Goal: Feedback & Contribution: Leave review/rating

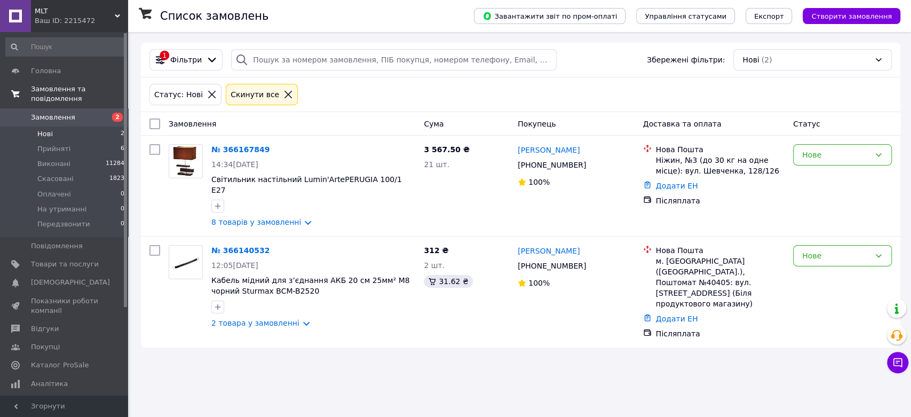
click at [92, 91] on span "Замовлення та повідомлення" at bounding box center [79, 93] width 97 height 19
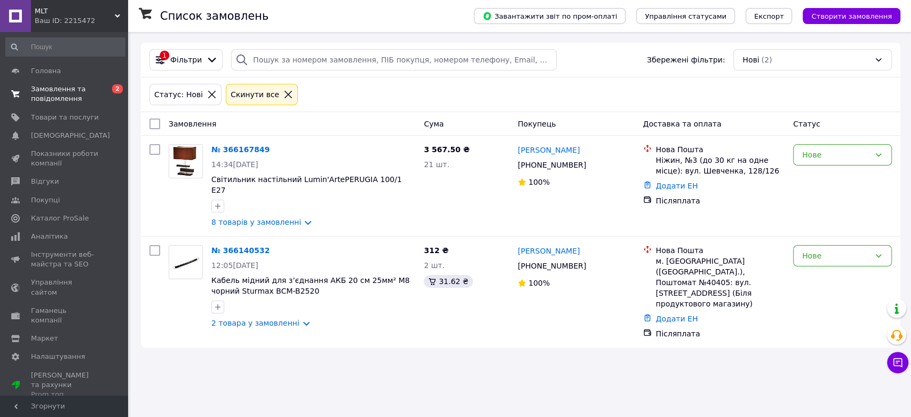
click at [43, 89] on span "Замовлення та повідомлення" at bounding box center [65, 93] width 68 height 19
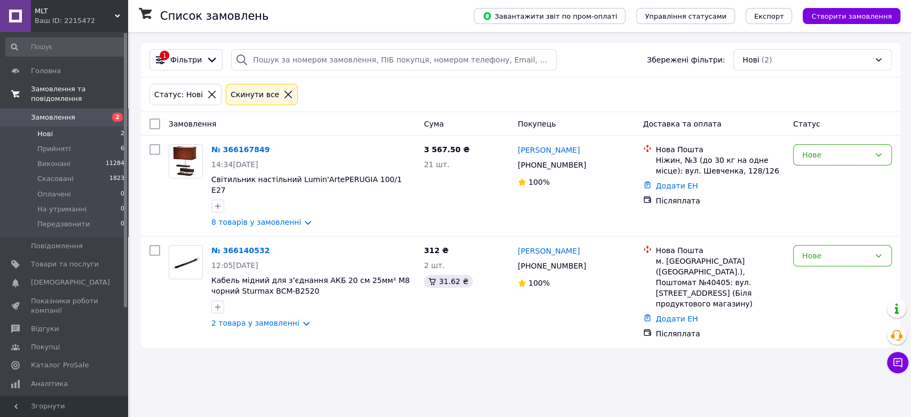
click at [54, 87] on span "Замовлення та повідомлення" at bounding box center [79, 93] width 97 height 19
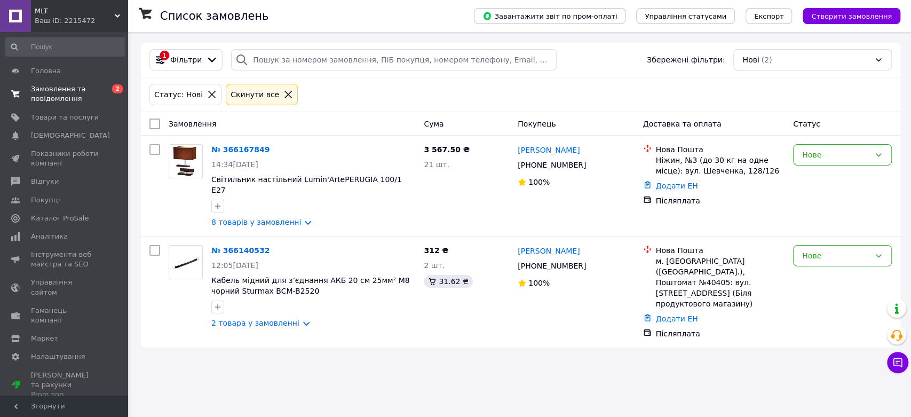
click at [58, 90] on span "Замовлення та повідомлення" at bounding box center [65, 93] width 68 height 19
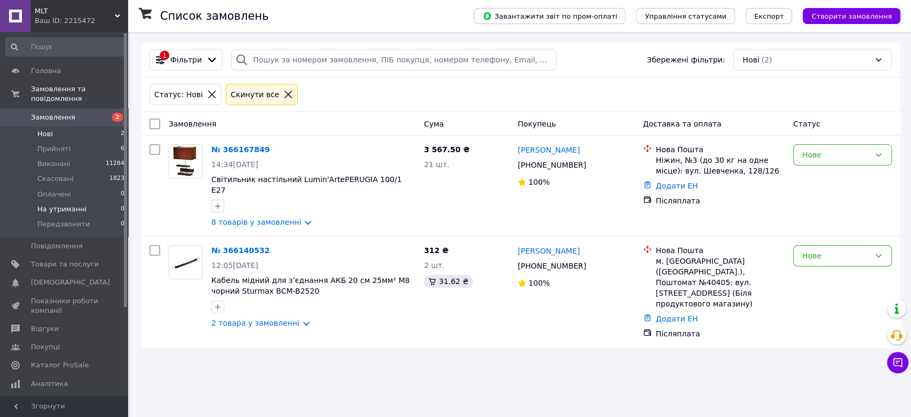
click at [65, 205] on li "На утриманні 0" at bounding box center [65, 209] width 131 height 15
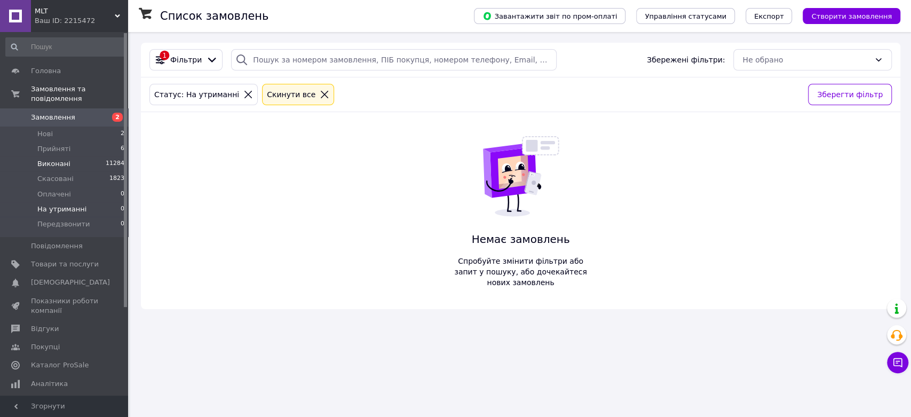
click at [62, 159] on span "Виконані" at bounding box center [53, 164] width 33 height 10
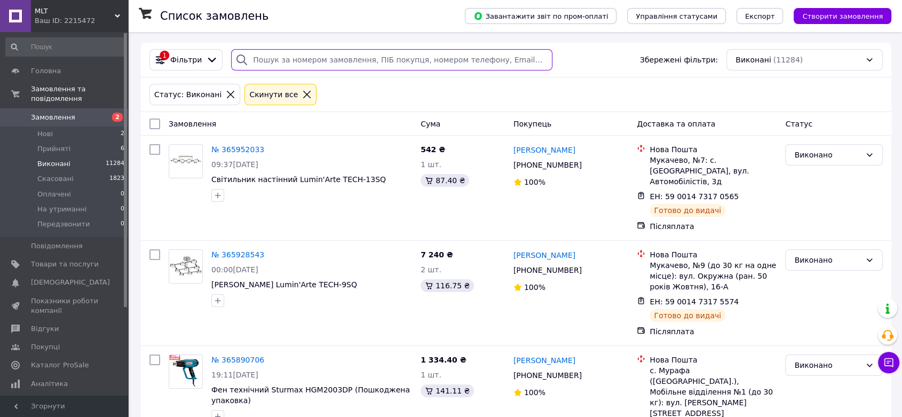
click at [294, 60] on input "search" at bounding box center [391, 59] width 321 height 21
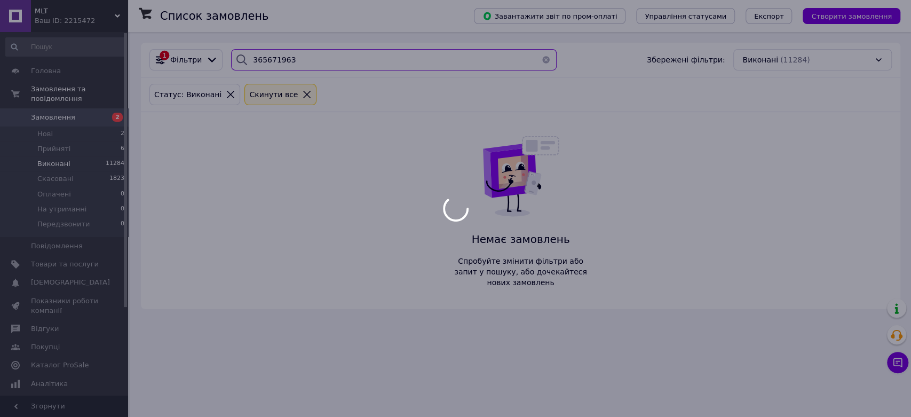
type input "365671963"
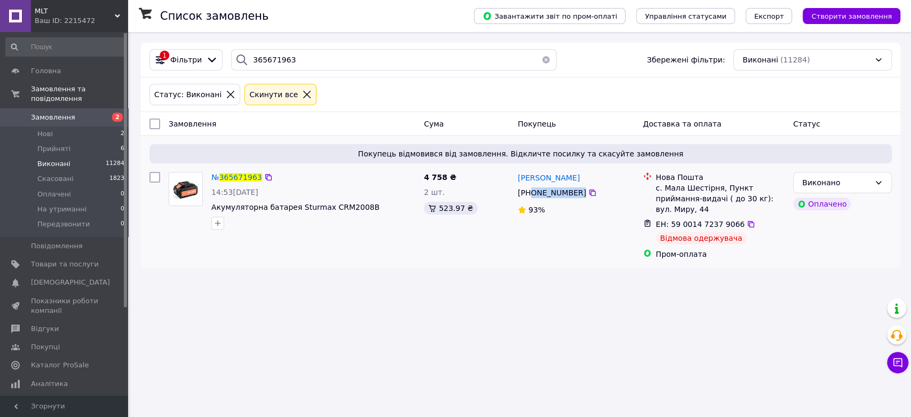
drag, startPoint x: 598, startPoint y: 192, endPoint x: 530, endPoint y: 193, distance: 67.2
click at [530, 193] on div "[PHONE_NUMBER]" at bounding box center [575, 192] width 119 height 13
click at [242, 335] on div "Список замовлень Завантажити звіт по пром-оплаті Управління статусами Експорт С…" at bounding box center [520, 208] width 780 height 417
click at [571, 181] on span "[PERSON_NAME]" at bounding box center [548, 177] width 62 height 9
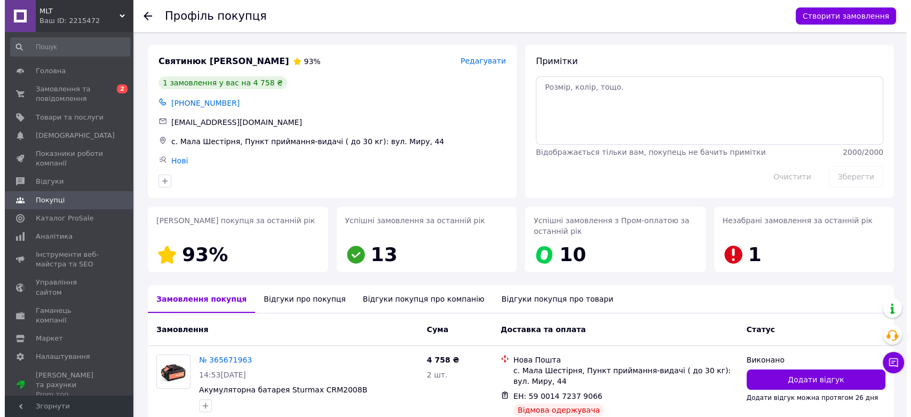
scroll to position [69, 0]
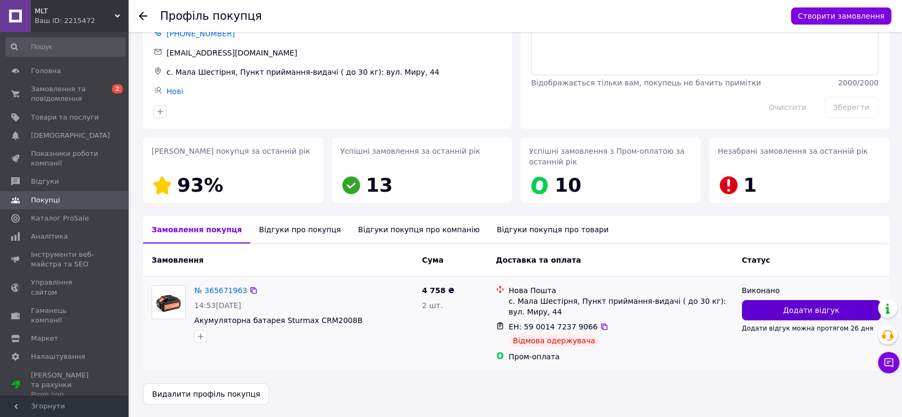
click at [774, 309] on button "Додати відгук" at bounding box center [811, 310] width 139 height 20
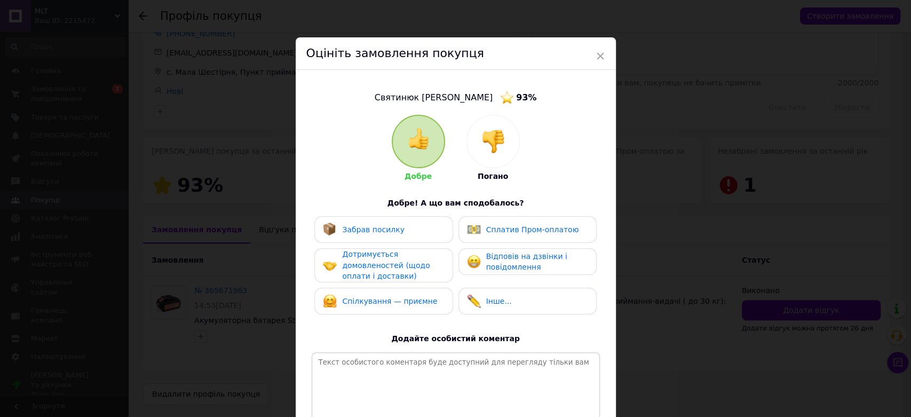
click at [491, 159] on div at bounding box center [493, 141] width 52 height 52
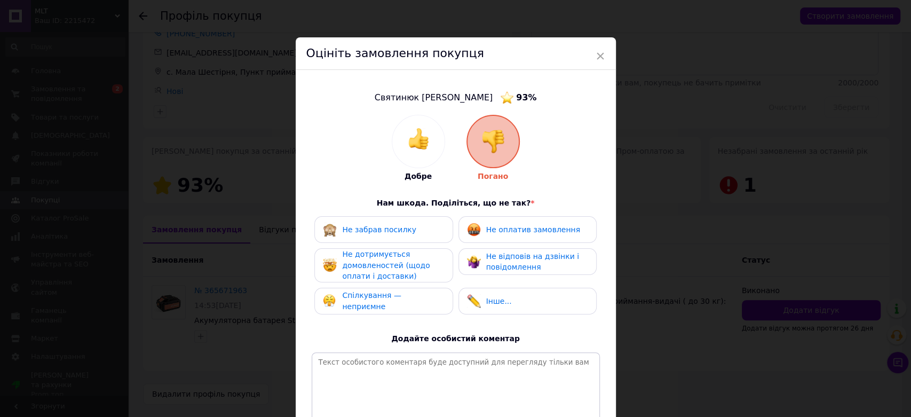
click at [376, 228] on span "Не забрав посилку" at bounding box center [379, 229] width 74 height 9
click at [372, 261] on span "Не дотримується домовленостей (щодо оплати і доставки)" at bounding box center [385, 265] width 87 height 30
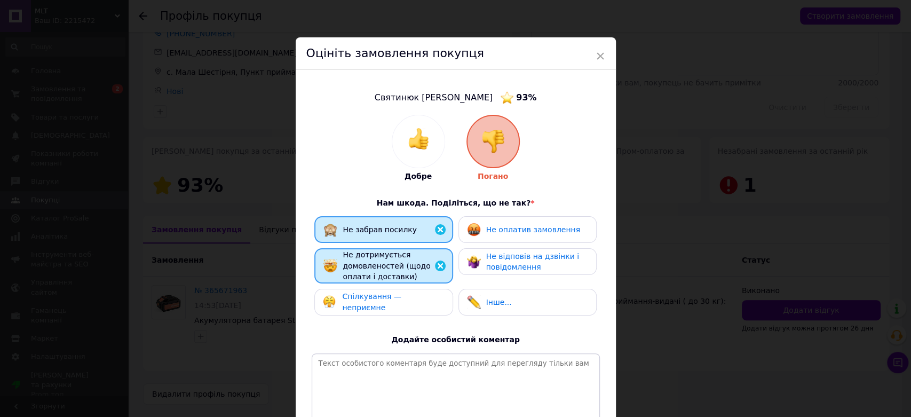
click at [379, 302] on span "Спілкування — неприємне" at bounding box center [371, 302] width 59 height 20
click at [495, 227] on span "Не оплатив замовлення" at bounding box center [533, 229] width 94 height 9
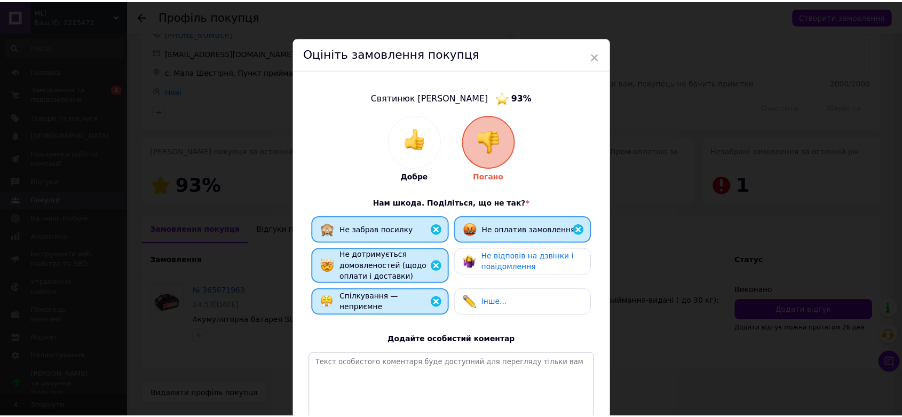
scroll to position [112, 0]
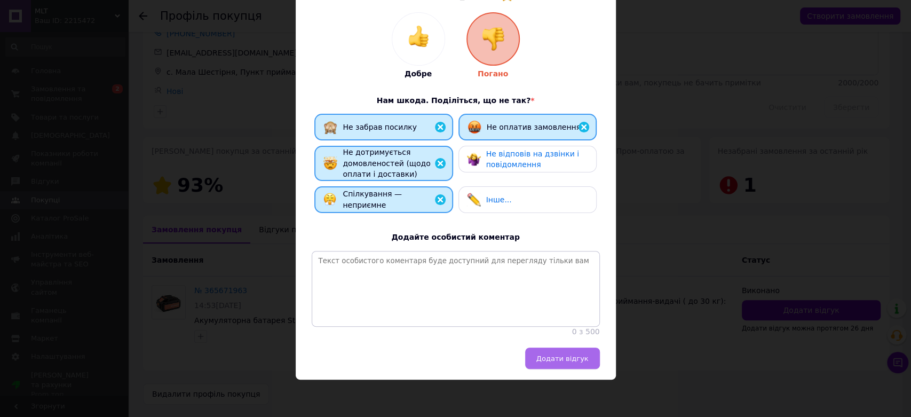
click at [561, 362] on span "Додати відгук" at bounding box center [562, 358] width 52 height 8
